Goal: Task Accomplishment & Management: Use online tool/utility

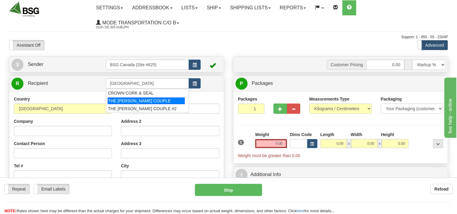
click at [126, 101] on div "THE CORKY COUPLE" at bounding box center [146, 101] width 77 height 7
type input "THE CORKY COUPLE"
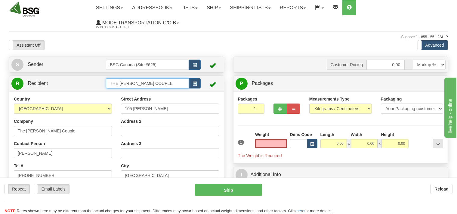
type input "0.00"
drag, startPoint x: 159, startPoint y: 82, endPoint x: 91, endPoint y: 87, distance: 68.2
click at [106, 87] on input "THE CORKY COUPLE" at bounding box center [147, 83] width 83 height 10
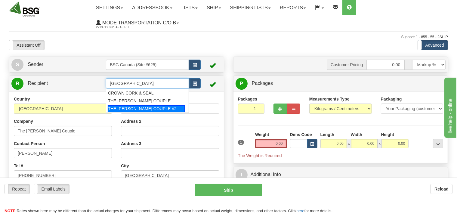
click at [116, 108] on div "THE CORKY COUPLE #2" at bounding box center [146, 108] width 77 height 7
type input "THE CORKY COUPLE #2"
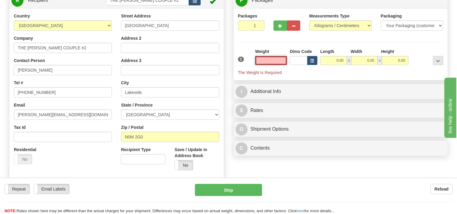
scroll to position [95, 0]
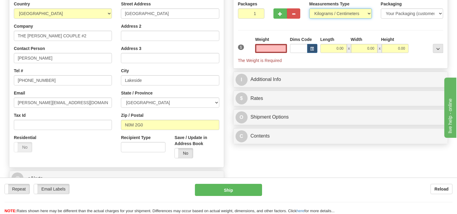
type input "0.00"
click at [309, 8] on select "Pounds / Inches Kilograms / Centimeters" at bounding box center [340, 13] width 63 height 10
select select "0"
click option "Pounds / Inches" at bounding box center [0, 0] width 0 height 0
click at [269, 51] on input "0.00" at bounding box center [271, 48] width 32 height 9
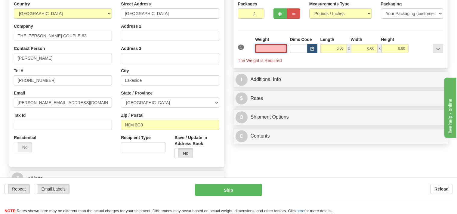
click at [269, 50] on input "text" at bounding box center [271, 48] width 32 height 9
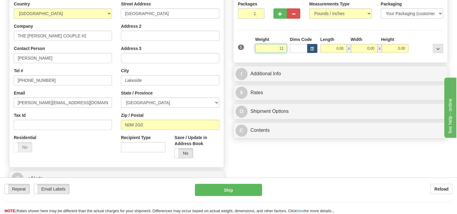
drag, startPoint x: 280, startPoint y: 49, endPoint x: 287, endPoint y: 49, distance: 6.9
click at [287, 49] on input "11" at bounding box center [271, 48] width 32 height 9
drag, startPoint x: 274, startPoint y: 48, endPoint x: 287, endPoint y: 51, distance: 13.1
click at [287, 51] on input "11" at bounding box center [271, 48] width 32 height 9
type input "22.00"
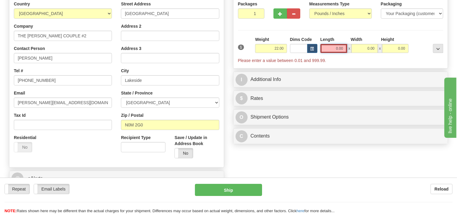
click at [333, 47] on input "0.00" at bounding box center [333, 48] width 27 height 9
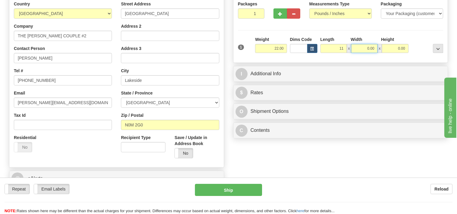
type input "11.00"
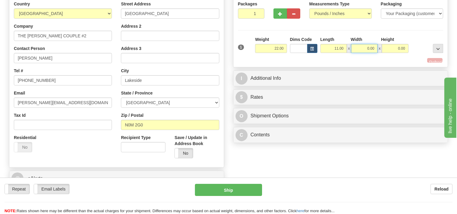
click at [358, 51] on input "0.00" at bounding box center [364, 48] width 26 height 9
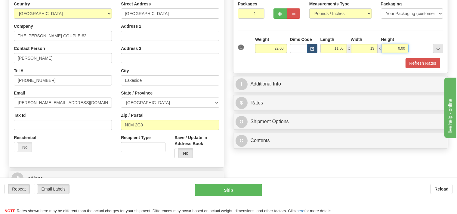
type input "13.00"
click at [389, 51] on input "0.00" at bounding box center [395, 48] width 26 height 9
type input "11.00"
click at [337, 48] on input "11.00" at bounding box center [333, 48] width 26 height 9
type input "16.00"
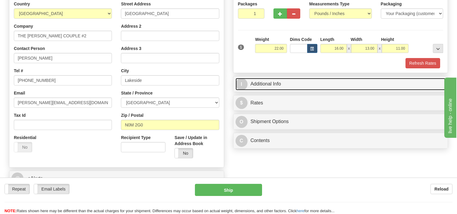
click at [298, 84] on link "I Additional Info" at bounding box center [341, 84] width 210 height 12
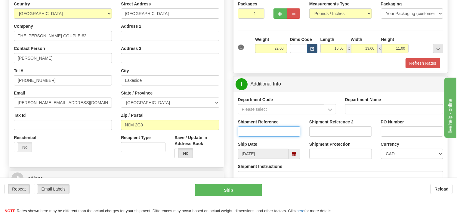
click at [263, 127] on input "Shipment Reference" at bounding box center [269, 131] width 63 height 10
type input "SO170-148169"
click at [415, 64] on button "Refresh Rates" at bounding box center [423, 63] width 35 height 10
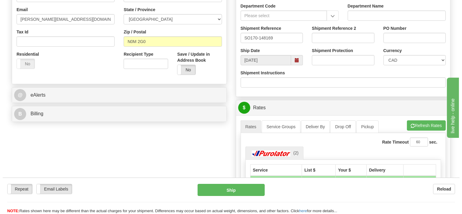
scroll to position [190, 0]
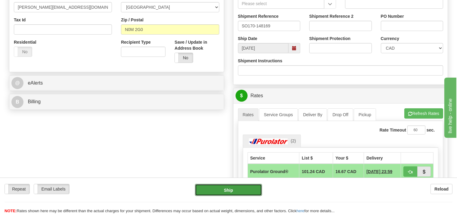
click at [240, 191] on button "Ship" at bounding box center [228, 190] width 67 height 12
type input "260"
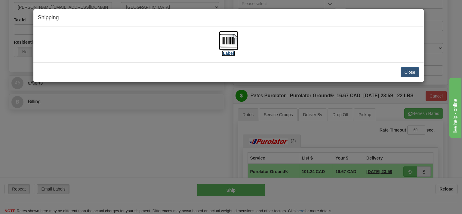
click at [228, 39] on img at bounding box center [228, 40] width 19 height 19
click at [406, 72] on button "Close" at bounding box center [410, 72] width 19 height 10
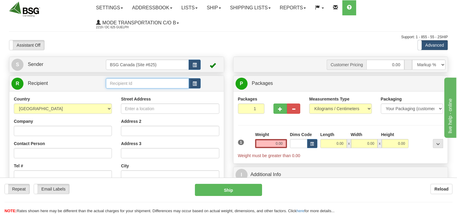
click at [116, 84] on input "text" at bounding box center [147, 83] width 83 height 10
click at [117, 84] on input "text" at bounding box center [147, 83] width 83 height 10
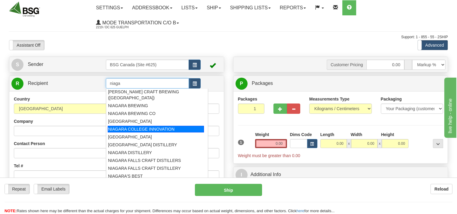
scroll to position [2, 0]
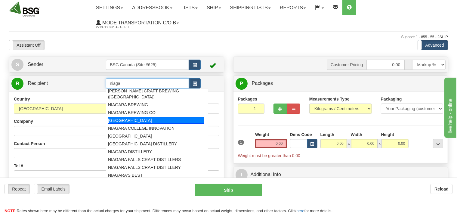
click at [135, 118] on div "[GEOGRAPHIC_DATA]" at bounding box center [156, 120] width 96 height 7
type input "[GEOGRAPHIC_DATA]"
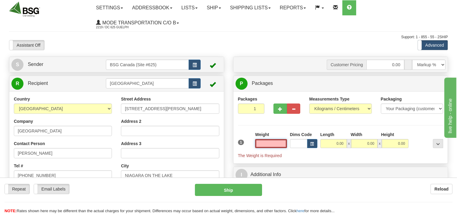
scroll to position [32, 0]
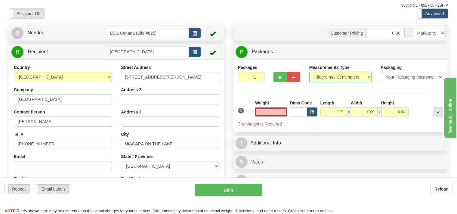
type input "0.00"
click at [309, 72] on select "Pounds / Inches Kilograms / Centimeters" at bounding box center [340, 77] width 63 height 10
select select "0"
click option "Pounds / Inches" at bounding box center [0, 0] width 0 height 0
click at [264, 113] on input "0.00" at bounding box center [271, 111] width 32 height 9
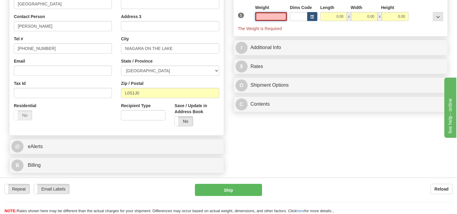
scroll to position [95, 0]
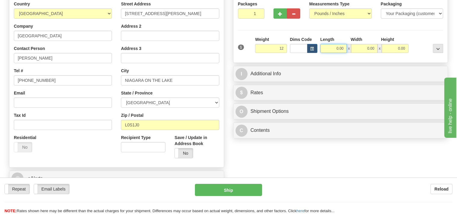
type input "12.00"
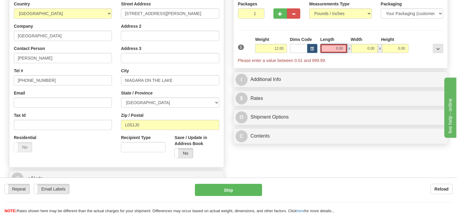
click at [329, 48] on input "0.00" at bounding box center [333, 48] width 27 height 9
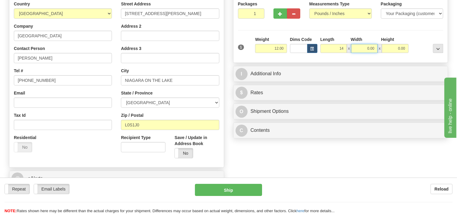
type input "14.00"
click at [363, 46] on input "0.00" at bounding box center [364, 48] width 26 height 9
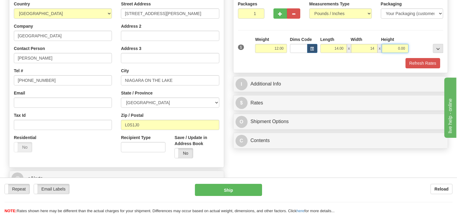
type input "14.00"
click at [393, 48] on input "0.00" at bounding box center [395, 48] width 26 height 9
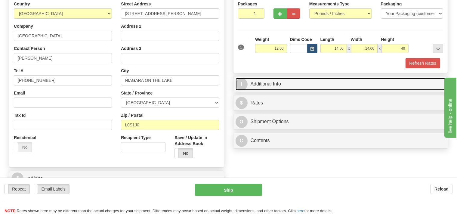
type input "49.00"
click at [296, 83] on link "I Additional Info" at bounding box center [341, 84] width 210 height 12
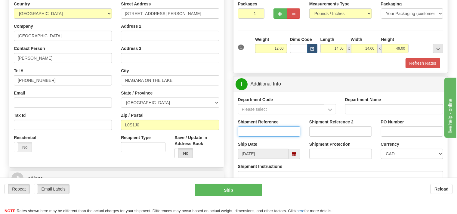
click at [256, 133] on input "Shipment Reference" at bounding box center [269, 131] width 63 height 10
type input "SO170-147691"
click at [412, 62] on button "Refresh Rates" at bounding box center [423, 63] width 35 height 10
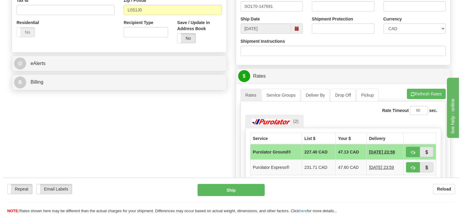
scroll to position [222, 0]
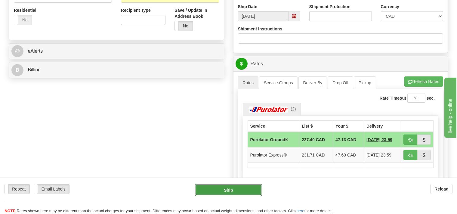
click at [249, 186] on button "Ship" at bounding box center [228, 190] width 67 height 12
type input "260"
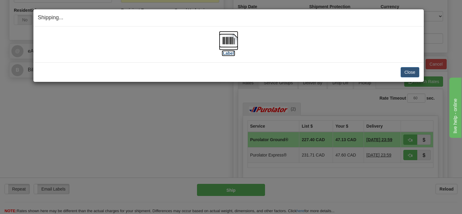
click at [233, 41] on img at bounding box center [228, 40] width 19 height 19
